Goal: Task Accomplishment & Management: Manage account settings

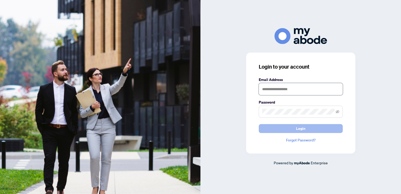
type input "**********"
click at [298, 129] on span "Login" at bounding box center [300, 128] width 9 height 8
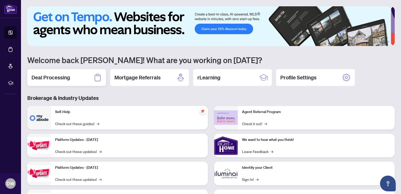
click at [61, 75] on h2 "Deal Processing" at bounding box center [50, 77] width 39 height 7
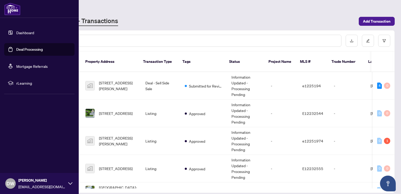
click at [10, 182] on span "DW" at bounding box center [11, 182] width 8 height 7
click at [70, 181] on icon at bounding box center [70, 183] width 4 height 4
click at [70, 183] on icon at bounding box center [70, 183] width 4 height 4
click at [70, 185] on icon at bounding box center [70, 183] width 4 height 4
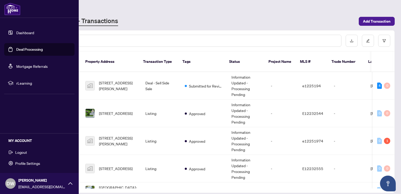
click at [70, 185] on icon at bounding box center [70, 183] width 4 height 4
click at [19, 151] on span "Logout" at bounding box center [21, 152] width 12 height 8
